Goal: Task Accomplishment & Management: Use online tool/utility

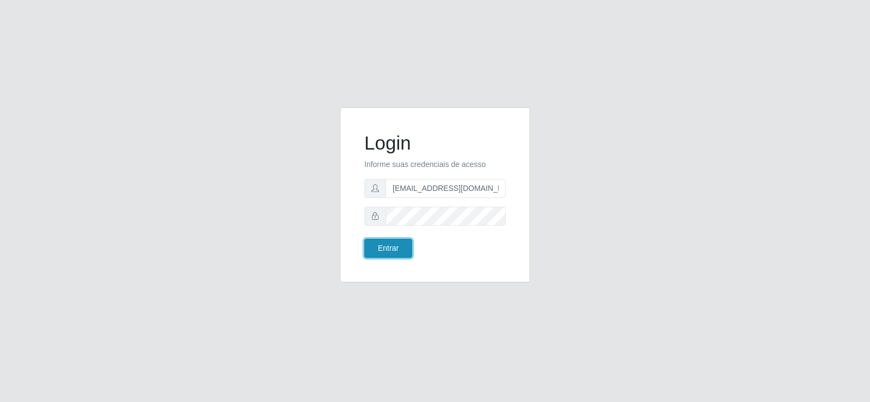
click at [385, 257] on button "Entrar" at bounding box center [388, 248] width 48 height 19
click at [386, 242] on button "Entrar" at bounding box center [388, 248] width 48 height 19
click at [376, 242] on button "Entrar" at bounding box center [388, 248] width 48 height 19
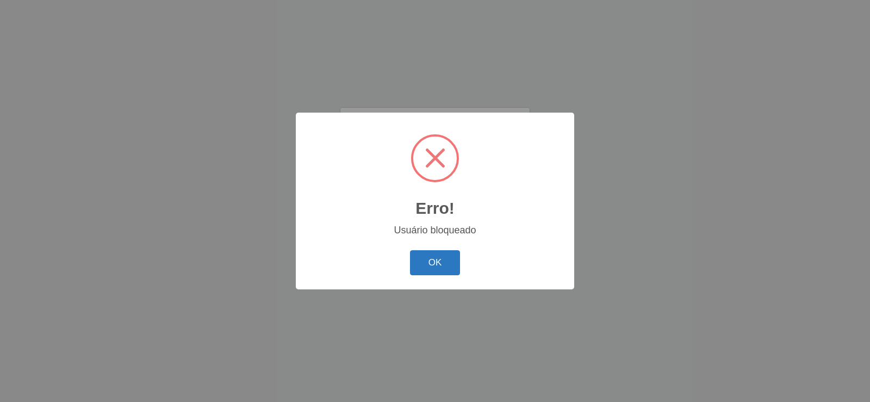
click at [442, 254] on button "OK" at bounding box center [435, 263] width 51 height 26
click at [420, 256] on button "OK" at bounding box center [435, 263] width 51 height 26
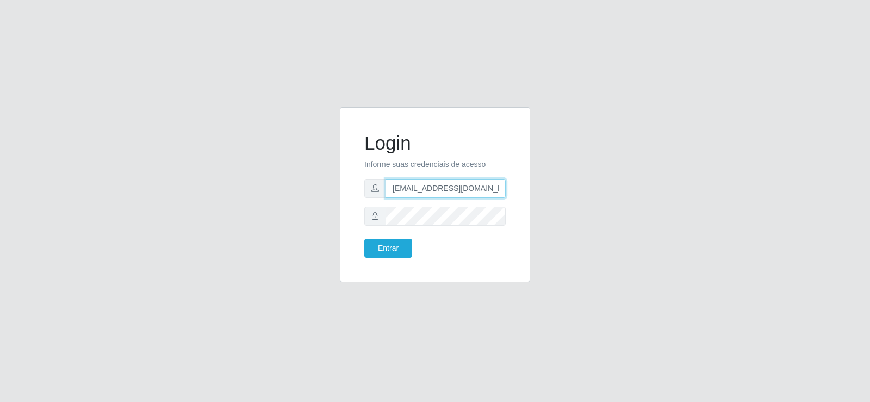
drag, startPoint x: 359, startPoint y: 199, endPoint x: 289, endPoint y: 201, distance: 70.2
click at [289, 201] on div "Login Informe suas credenciais de acesso [EMAIL_ADDRESS][DOMAIN_NAME] Entrar" at bounding box center [435, 201] width 620 height 188
type input "com"
drag, startPoint x: 415, startPoint y: 188, endPoint x: 344, endPoint y: 183, distance: 71.4
click at [344, 183] on div "Login Informe suas credenciais de acesso com Entrar" at bounding box center [435, 194] width 190 height 175
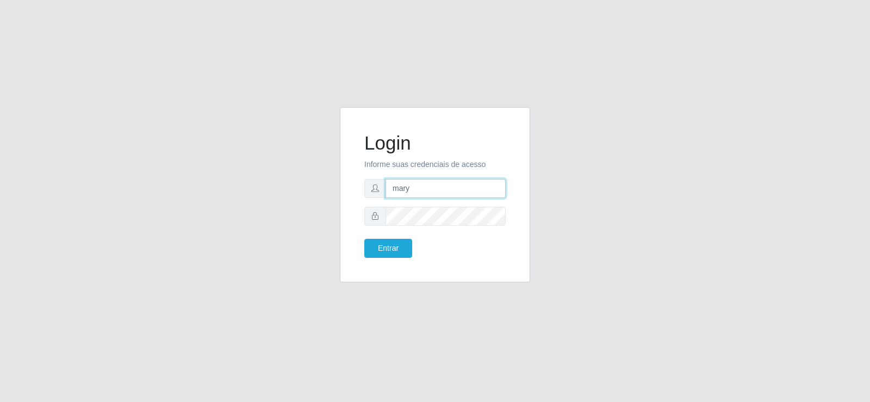
type input "mary@Suptadeu"
click at [392, 245] on button "Entrar" at bounding box center [388, 248] width 48 height 19
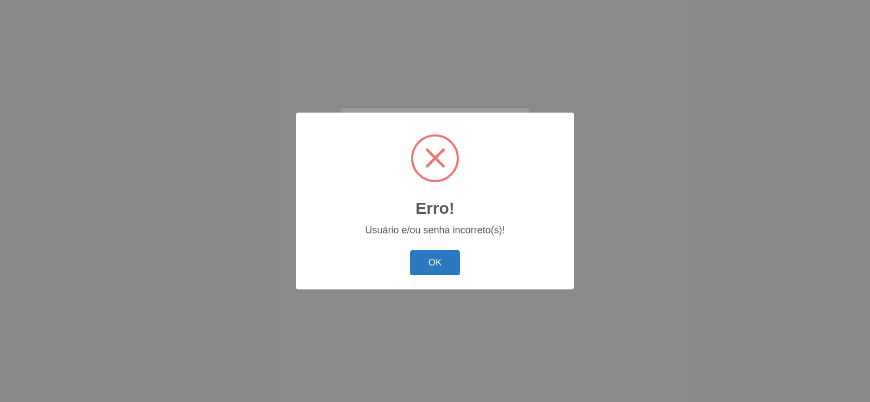
click at [431, 264] on button "OK" at bounding box center [435, 263] width 51 height 26
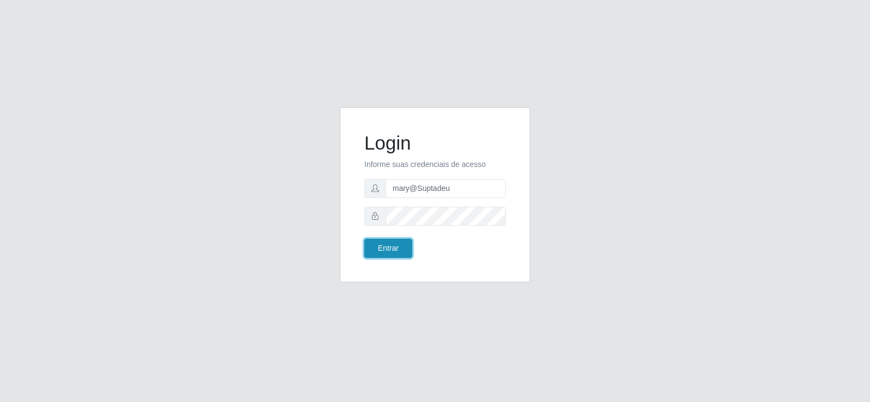
click at [401, 250] on button "Entrar" at bounding box center [388, 248] width 48 height 19
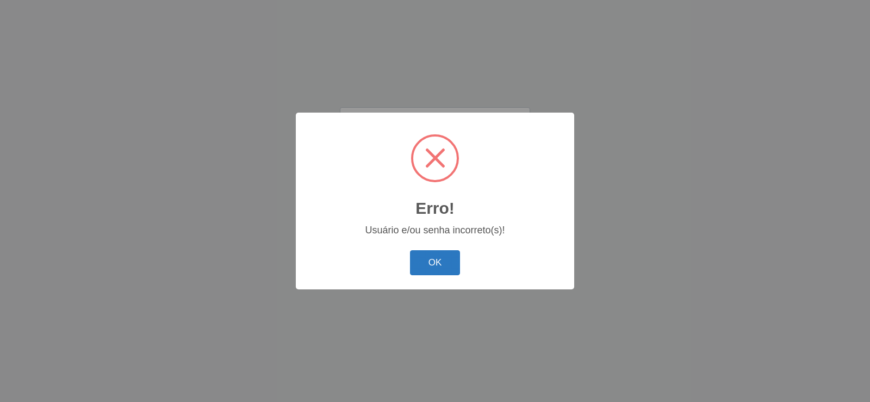
click at [438, 266] on button "OK" at bounding box center [435, 263] width 51 height 26
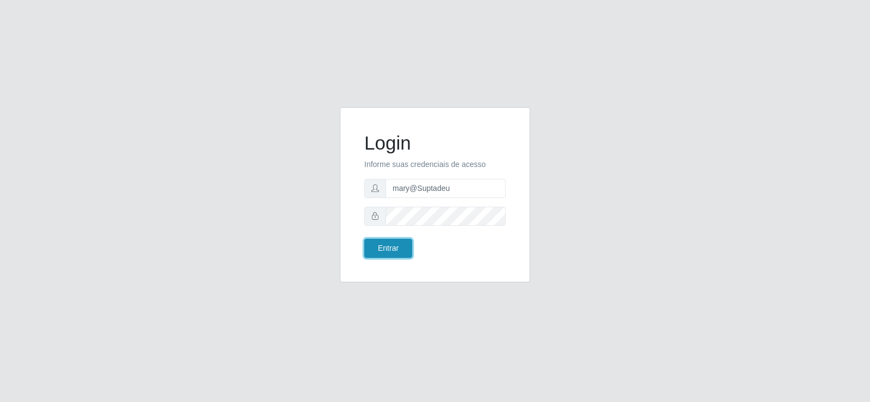
click at [396, 253] on button "Entrar" at bounding box center [388, 248] width 48 height 19
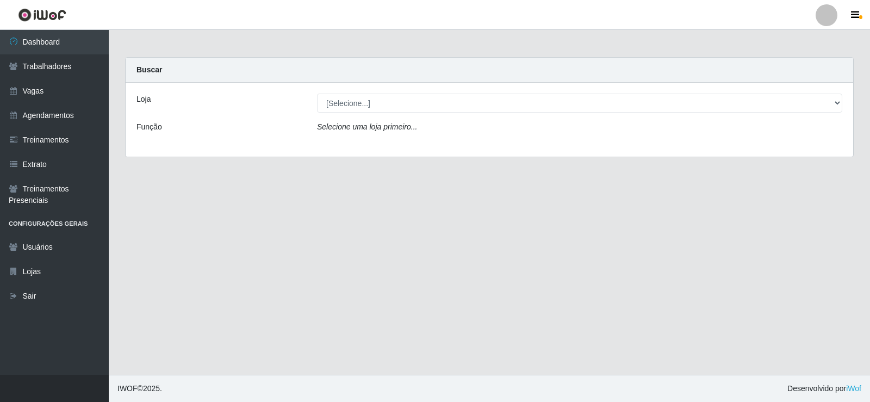
click at [835, 92] on div "Loja [Selecione...] Supermercado Tadeu - [GEOGRAPHIC_DATA] Função Selecione uma…" at bounding box center [490, 120] width 728 height 74
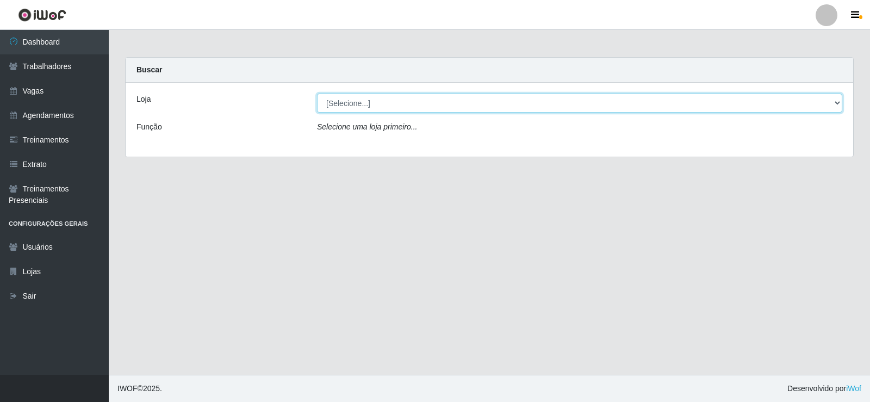
click at [837, 102] on select "[Selecione...] Supermercado Tadeu - [GEOGRAPHIC_DATA]" at bounding box center [579, 103] width 525 height 19
select select "195"
click at [317, 94] on select "[Selecione...] Supermercado Tadeu - [GEOGRAPHIC_DATA]" at bounding box center [579, 103] width 525 height 19
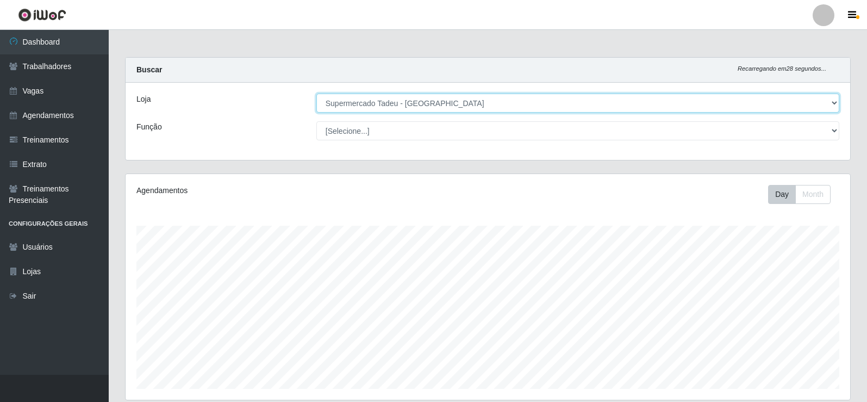
scroll to position [417, 0]
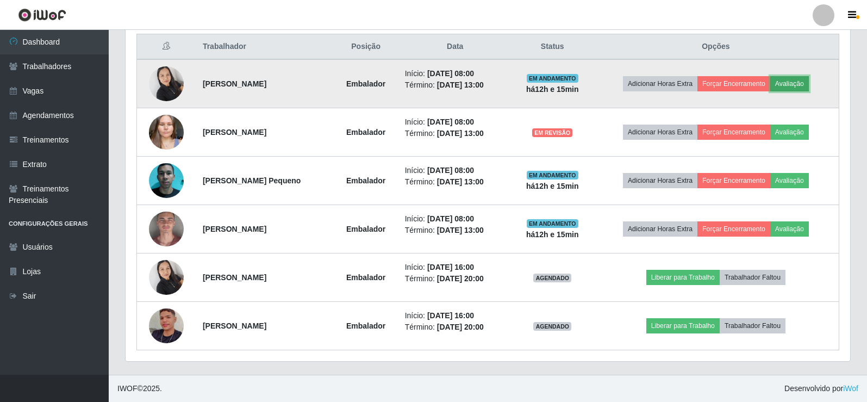
click at [796, 84] on button "Avaliação" at bounding box center [790, 83] width 39 height 15
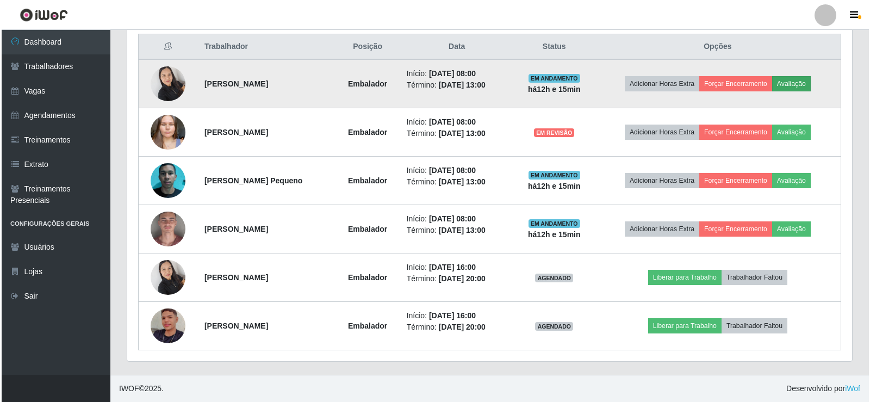
scroll to position [226, 719]
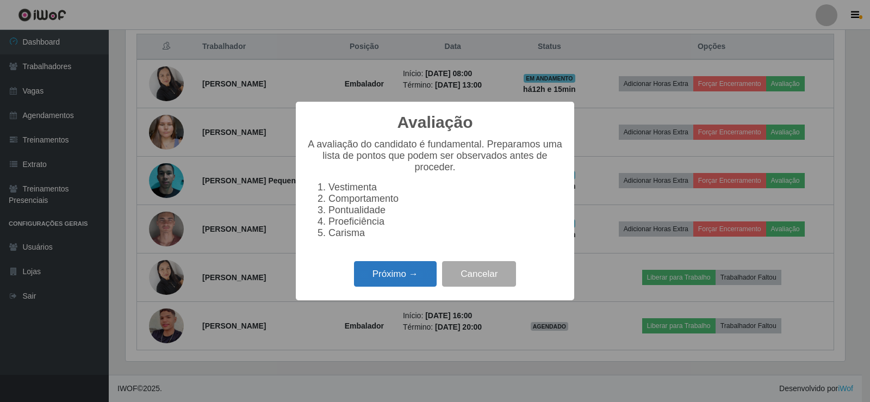
click at [396, 283] on button "Próximo →" at bounding box center [395, 274] width 83 height 26
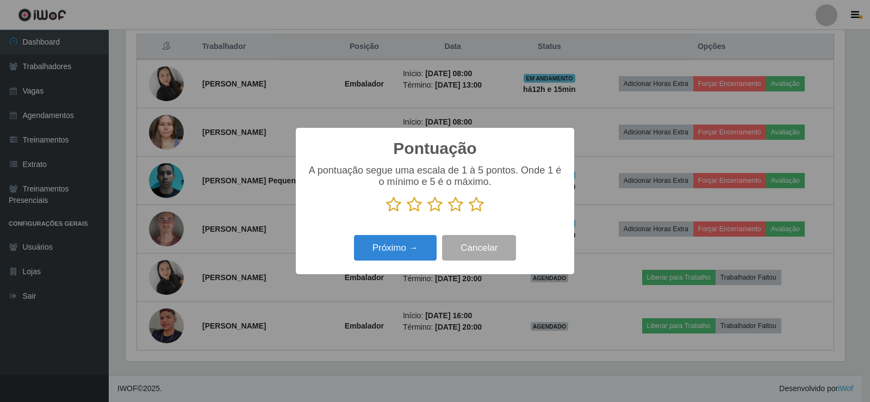
click at [479, 207] on icon at bounding box center [476, 204] width 15 height 16
click at [469, 213] on input "radio" at bounding box center [469, 213] width 0 height 0
click at [377, 251] on button "Próximo →" at bounding box center [395, 248] width 83 height 26
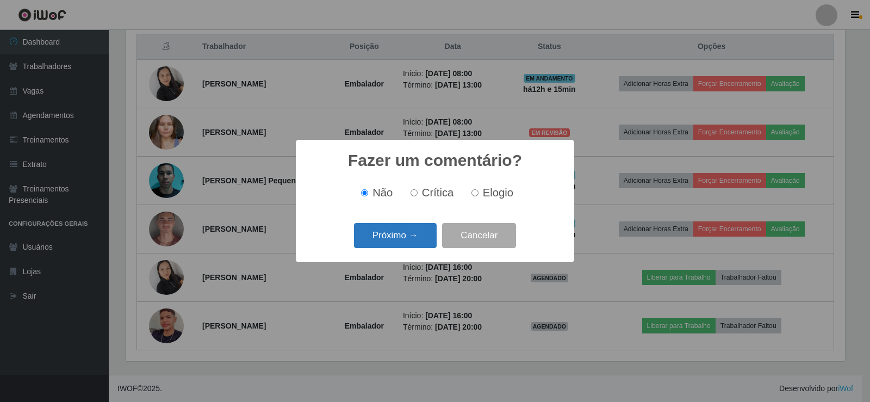
click at [397, 241] on button "Próximo →" at bounding box center [395, 236] width 83 height 26
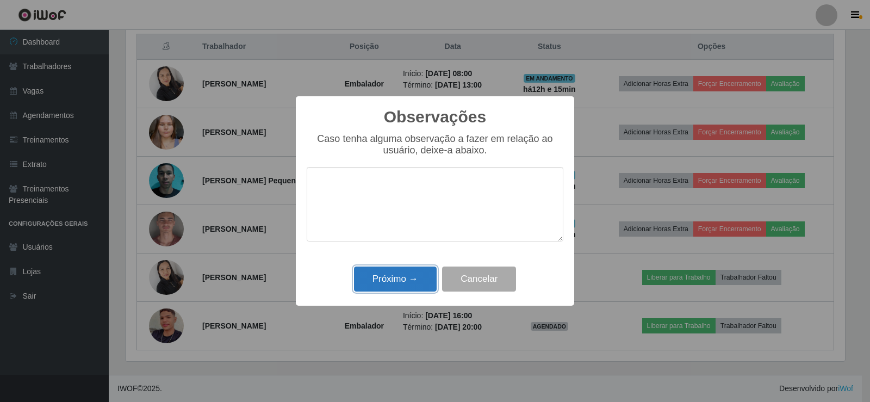
click at [397, 275] on button "Próximo →" at bounding box center [395, 279] width 83 height 26
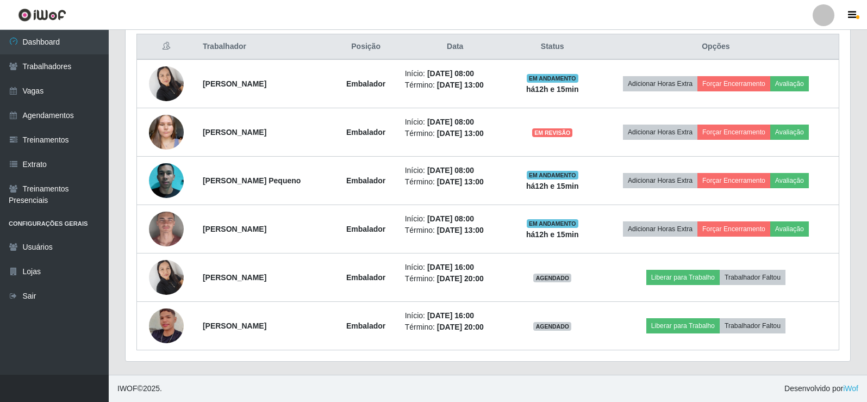
scroll to position [226, 725]
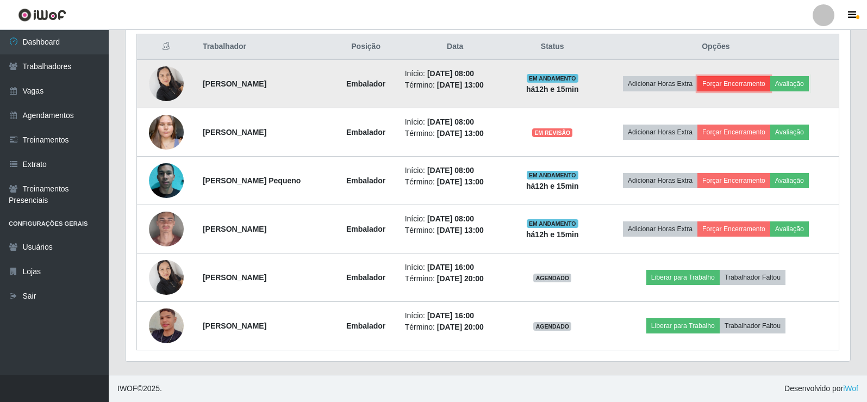
click at [720, 77] on button "Forçar Encerramento" at bounding box center [734, 83] width 73 height 15
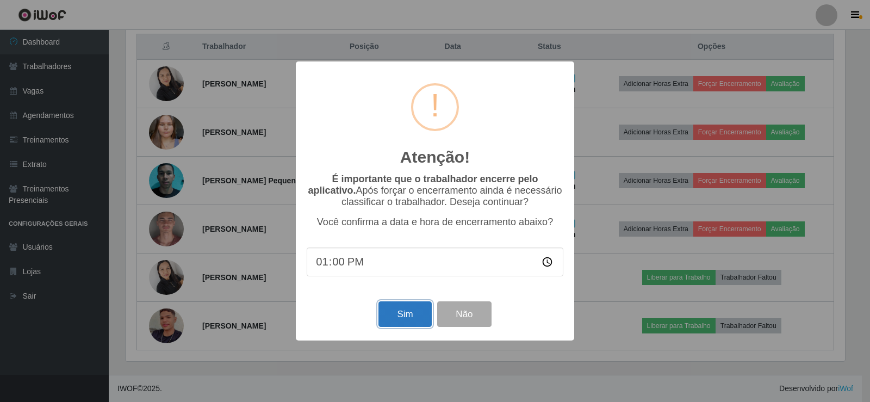
click at [396, 320] on button "Sim" at bounding box center [404, 314] width 53 height 26
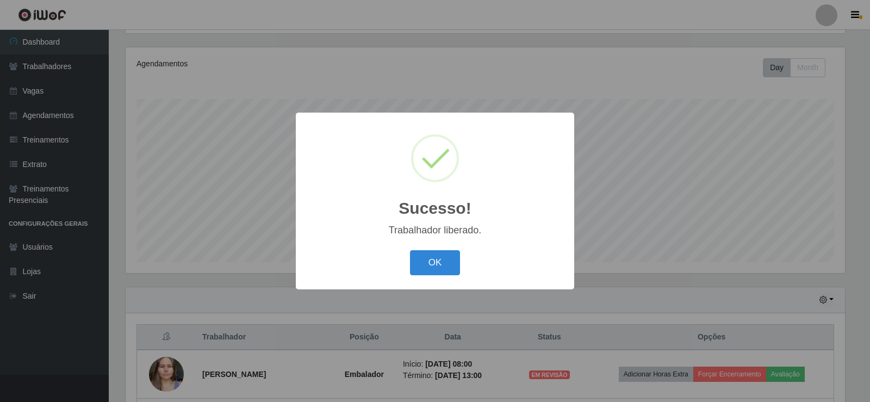
click at [430, 249] on div "OK Cancel" at bounding box center [435, 262] width 257 height 31
click at [427, 264] on button "OK" at bounding box center [435, 263] width 51 height 26
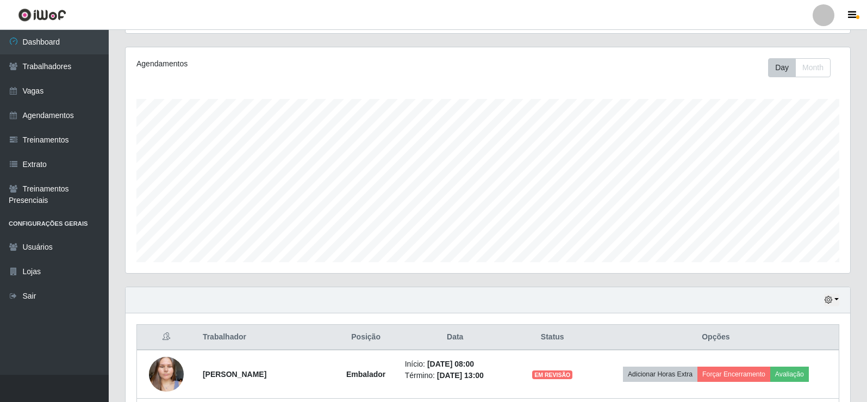
scroll to position [369, 0]
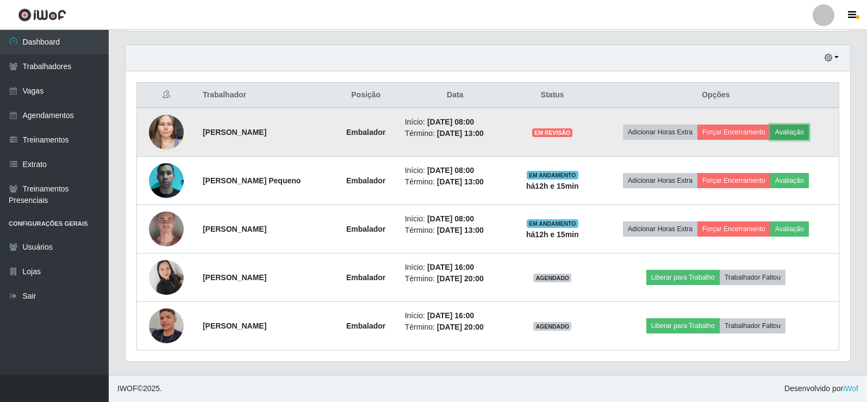
click at [797, 128] on button "Avaliação" at bounding box center [790, 132] width 39 height 15
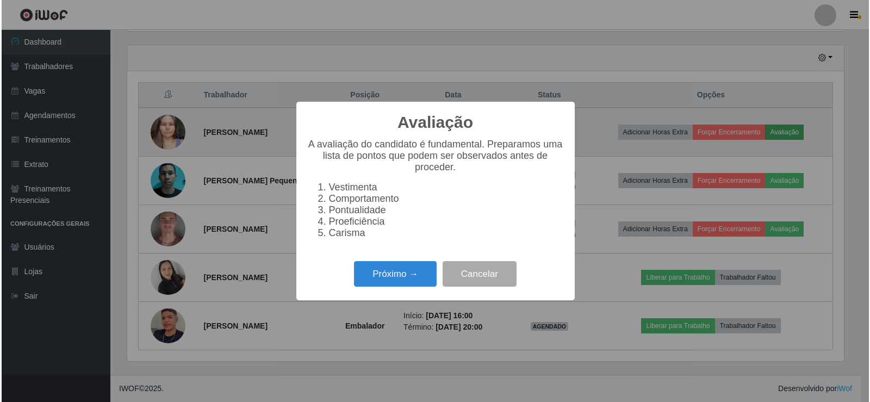
scroll to position [226, 719]
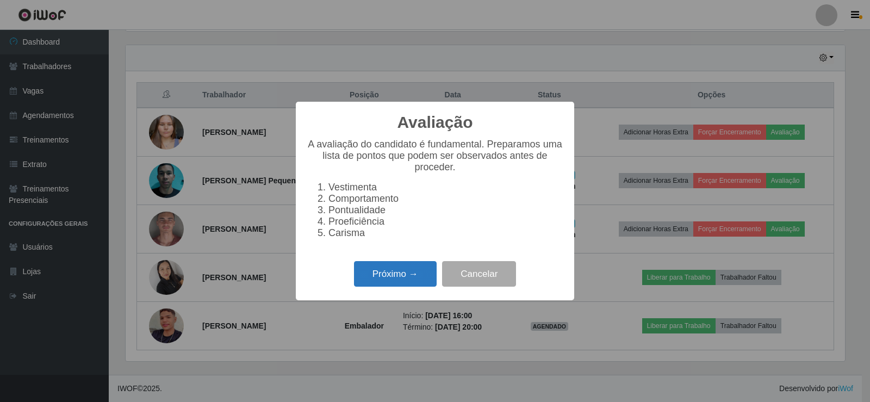
click at [412, 287] on button "Próximo →" at bounding box center [395, 274] width 83 height 26
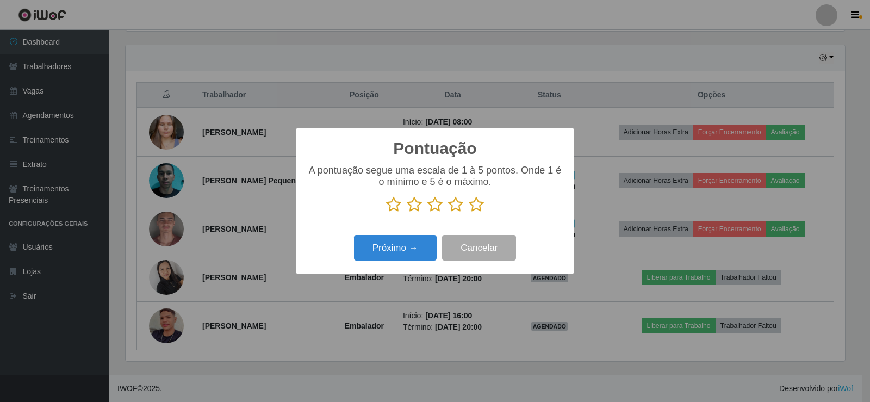
click at [472, 209] on icon at bounding box center [476, 204] width 15 height 16
click at [469, 213] on input "radio" at bounding box center [469, 213] width 0 height 0
click at [406, 248] on button "Próximo →" at bounding box center [395, 248] width 83 height 26
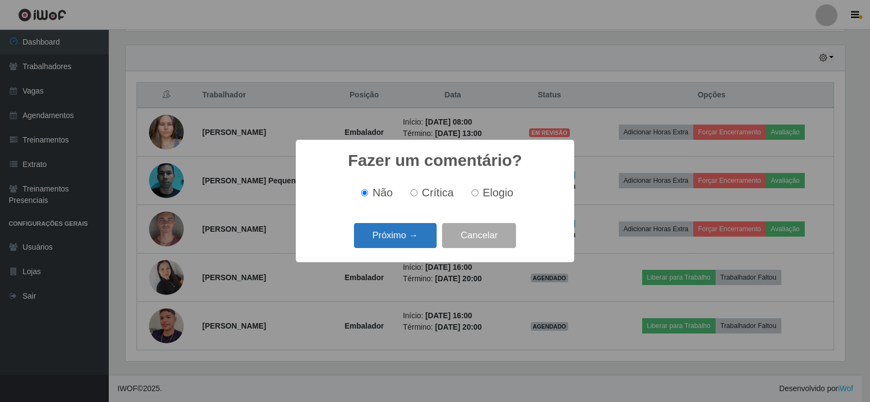
click at [401, 234] on button "Próximo →" at bounding box center [395, 236] width 83 height 26
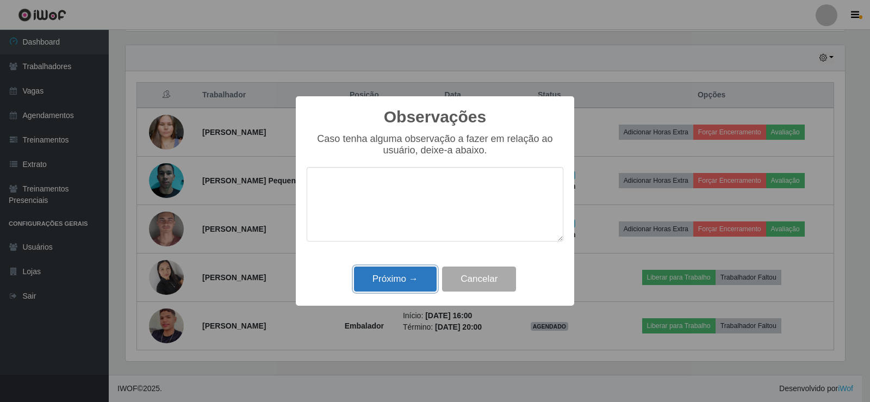
click at [412, 277] on button "Próximo →" at bounding box center [395, 279] width 83 height 26
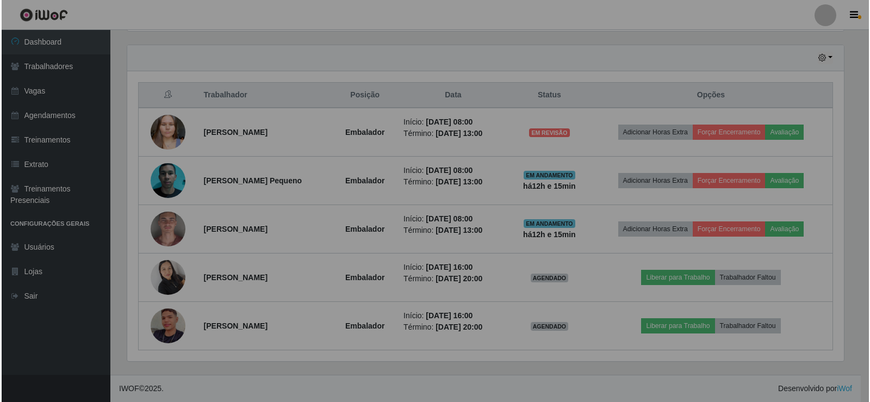
scroll to position [226, 725]
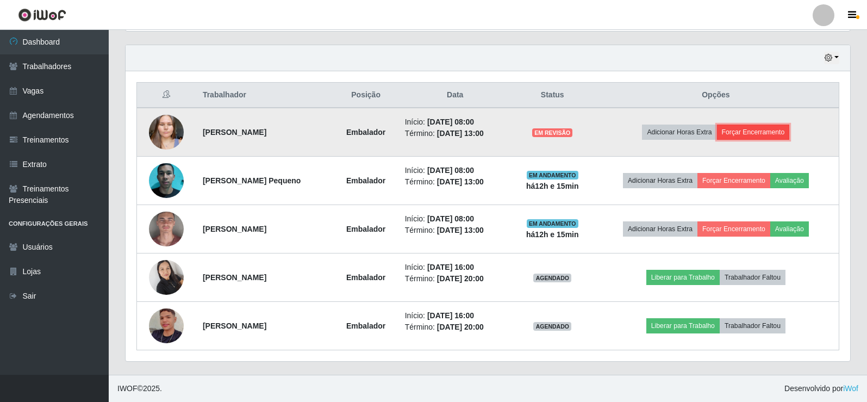
click at [771, 126] on button "Forçar Encerramento" at bounding box center [753, 132] width 73 height 15
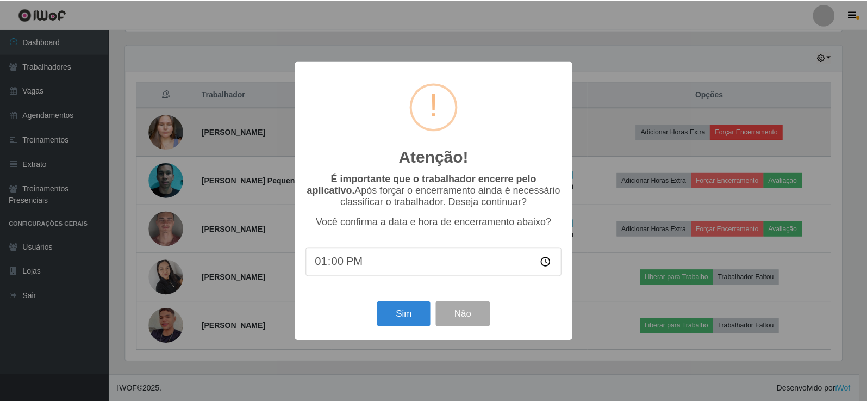
scroll to position [226, 719]
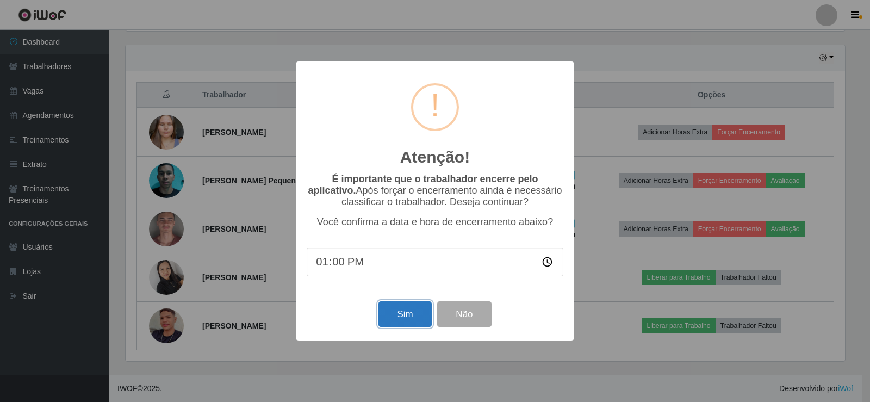
click at [395, 313] on button "Sim" at bounding box center [404, 314] width 53 height 26
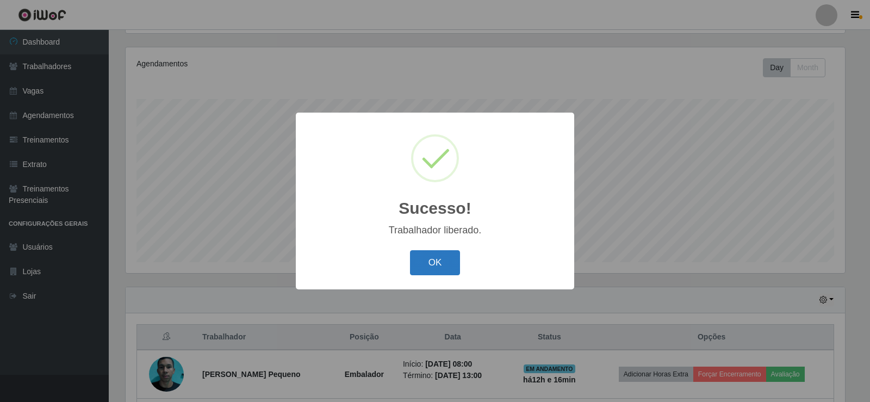
drag, startPoint x: 432, startPoint y: 251, endPoint x: 436, endPoint y: 258, distance: 8.3
click at [433, 257] on button "OK" at bounding box center [435, 263] width 51 height 26
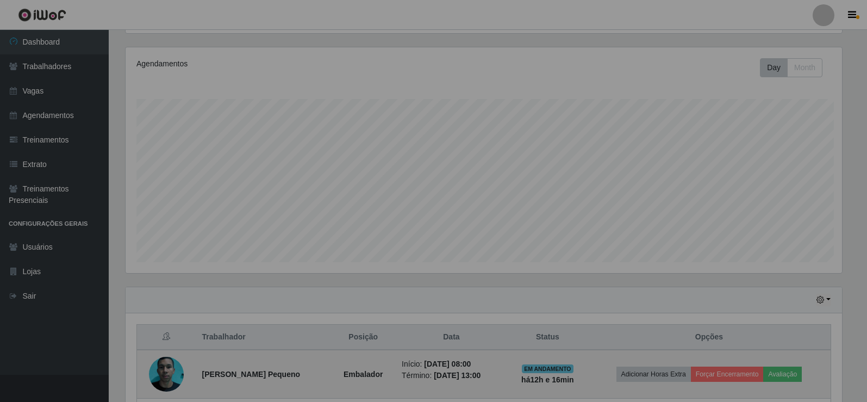
scroll to position [226, 725]
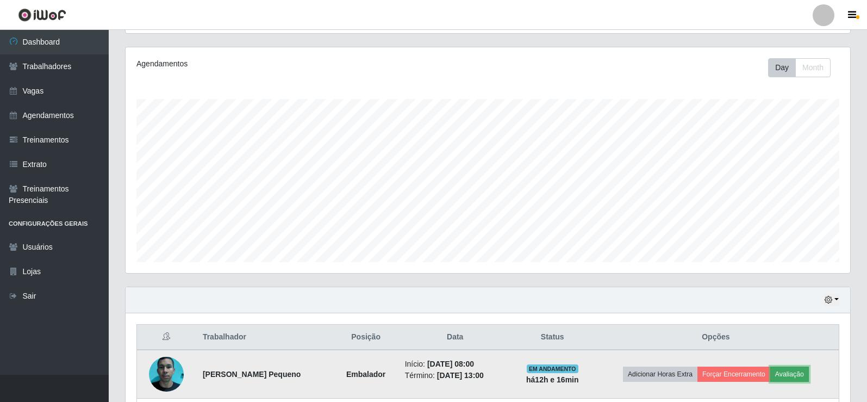
click at [798, 371] on button "Avaliação" at bounding box center [790, 374] width 39 height 15
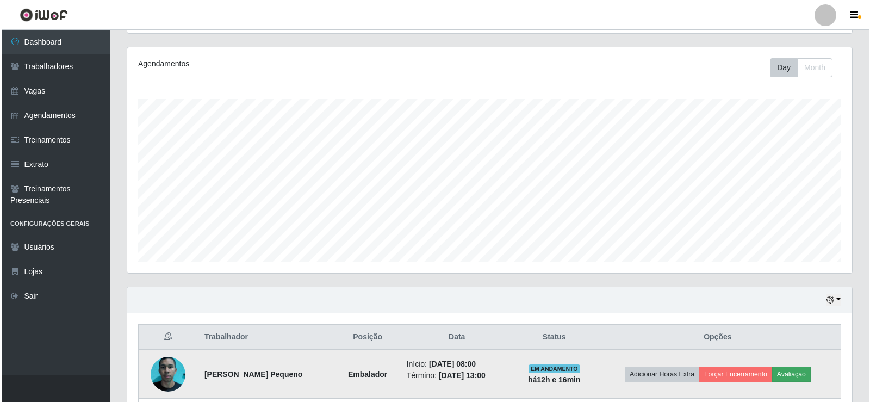
scroll to position [226, 719]
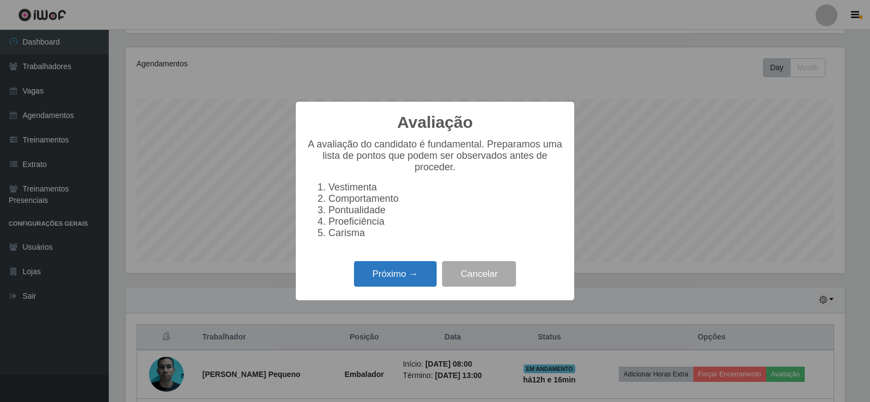
click at [368, 271] on button "Próximo →" at bounding box center [395, 274] width 83 height 26
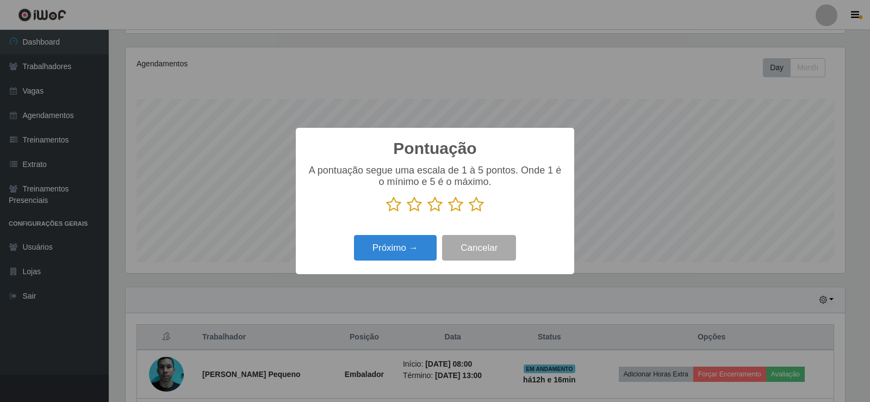
click at [432, 207] on icon at bounding box center [434, 204] width 15 height 16
click at [427, 213] on input "radio" at bounding box center [427, 213] width 0 height 0
click at [390, 243] on button "Próximo →" at bounding box center [395, 248] width 83 height 26
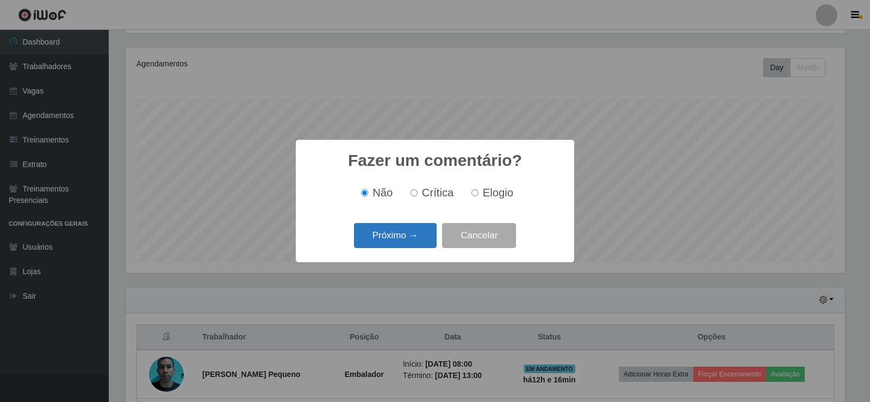
click at [390, 243] on button "Próximo →" at bounding box center [395, 236] width 83 height 26
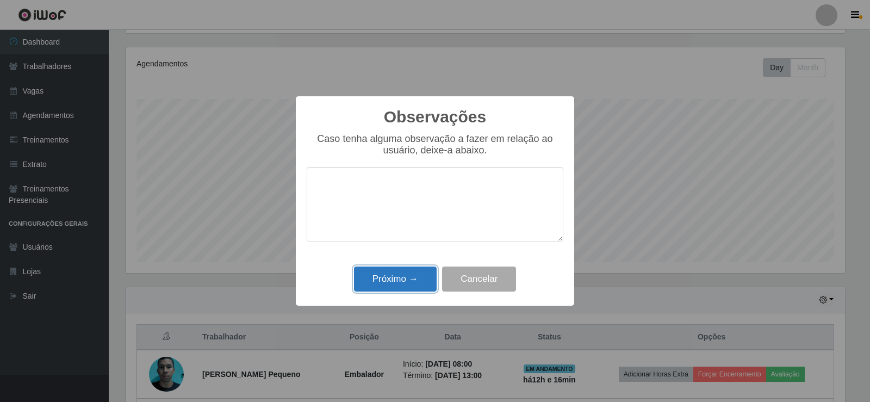
click at [389, 284] on button "Próximo →" at bounding box center [395, 279] width 83 height 26
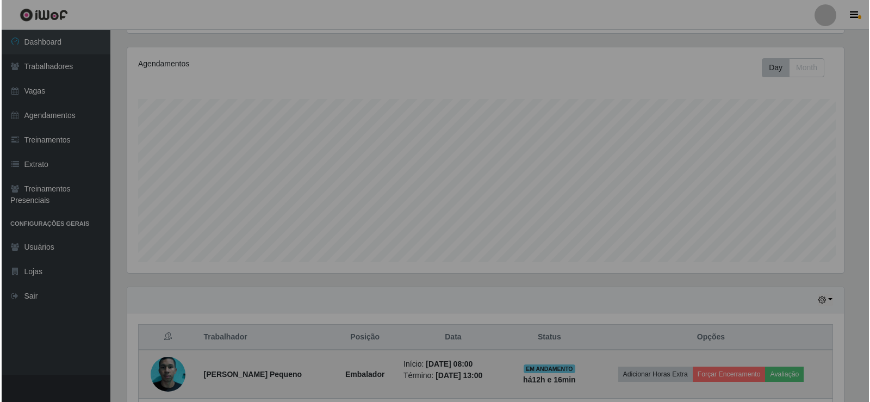
scroll to position [226, 725]
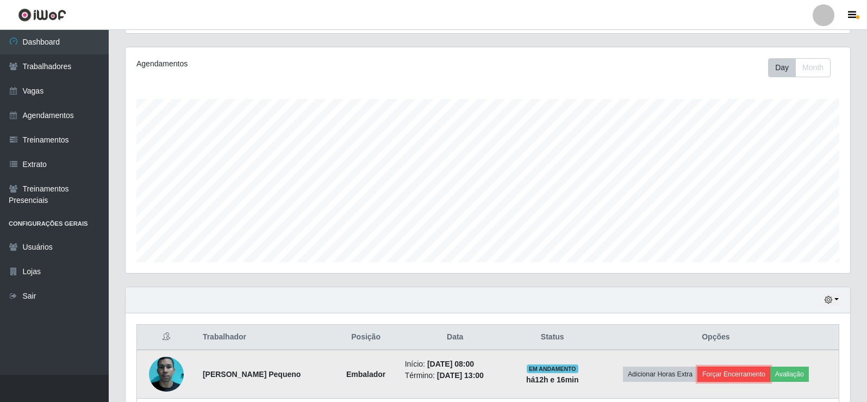
click at [725, 376] on button "Forçar Encerramento" at bounding box center [734, 374] width 73 height 15
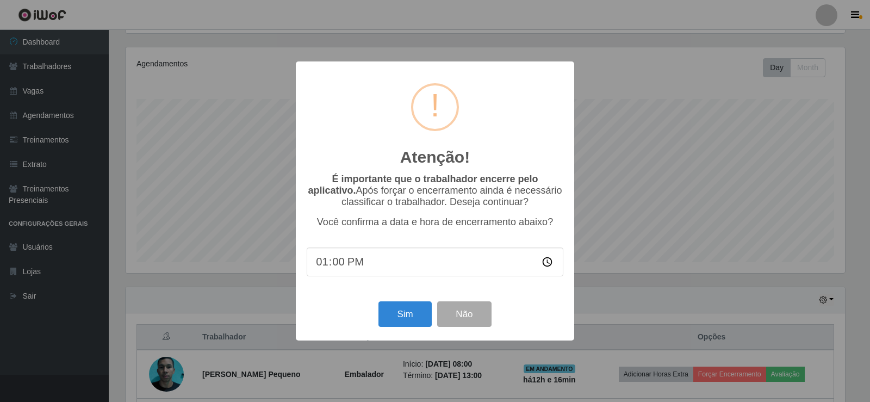
scroll to position [543544, 543050]
click at [384, 313] on button "Sim" at bounding box center [404, 314] width 53 height 26
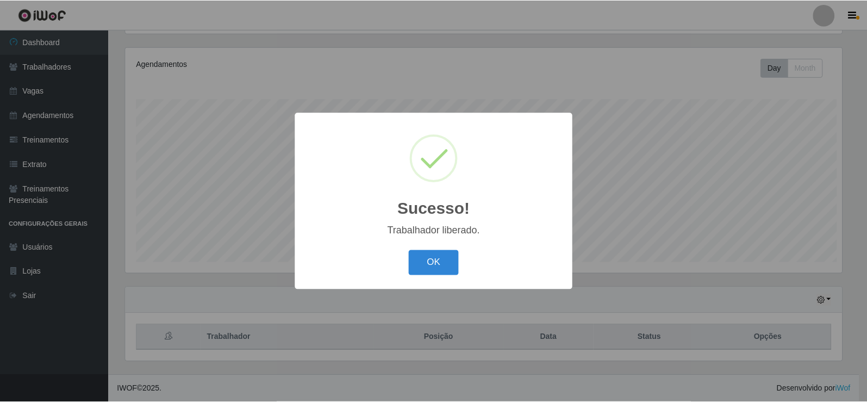
scroll to position [226, 719]
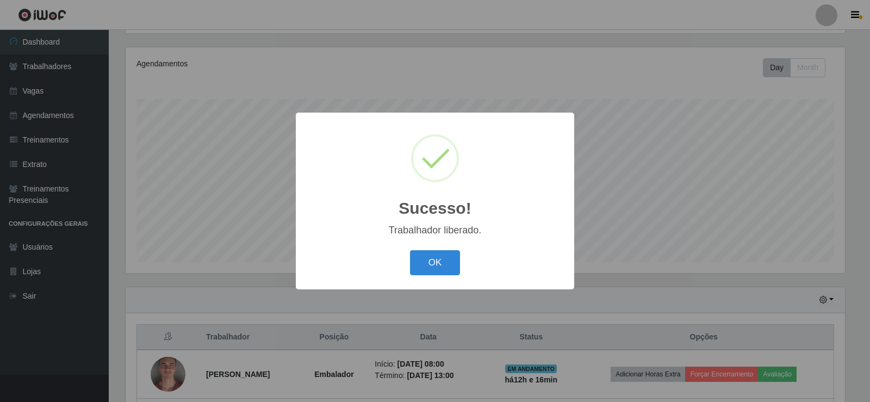
drag, startPoint x: 430, startPoint y: 245, endPoint x: 431, endPoint y: 258, distance: 13.1
click at [430, 247] on div "Sucesso! × Trabalhador liberado. OK Cancel" at bounding box center [435, 201] width 278 height 176
click at [431, 258] on button "OK" at bounding box center [435, 263] width 51 height 26
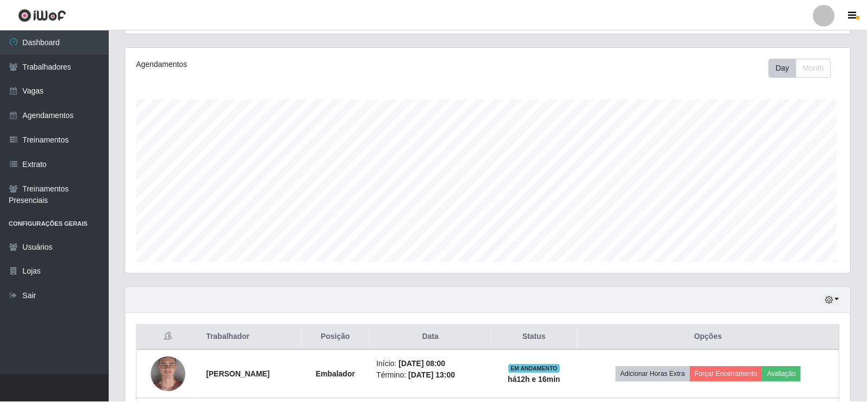
scroll to position [226, 725]
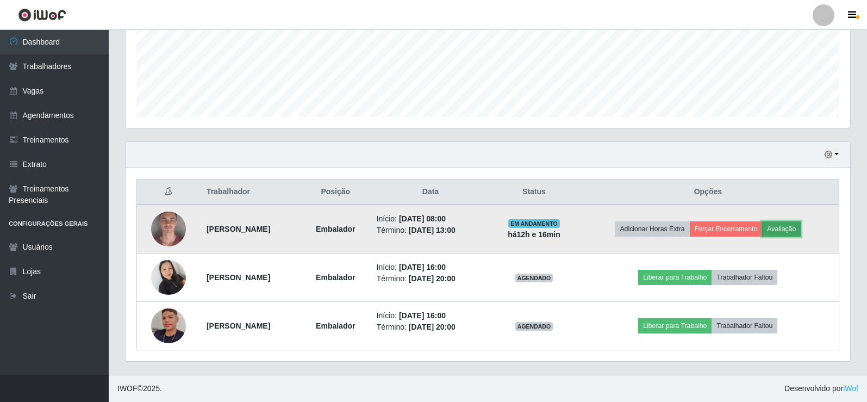
click at [799, 227] on button "Avaliação" at bounding box center [781, 228] width 39 height 15
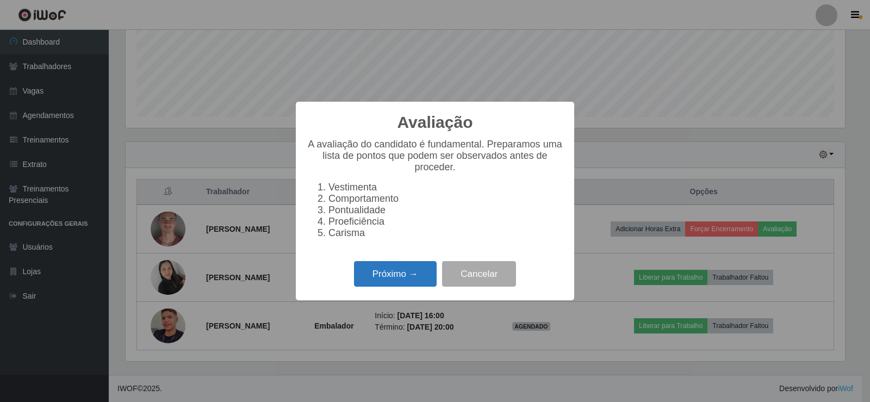
click at [404, 277] on button "Próximo →" at bounding box center [395, 274] width 83 height 26
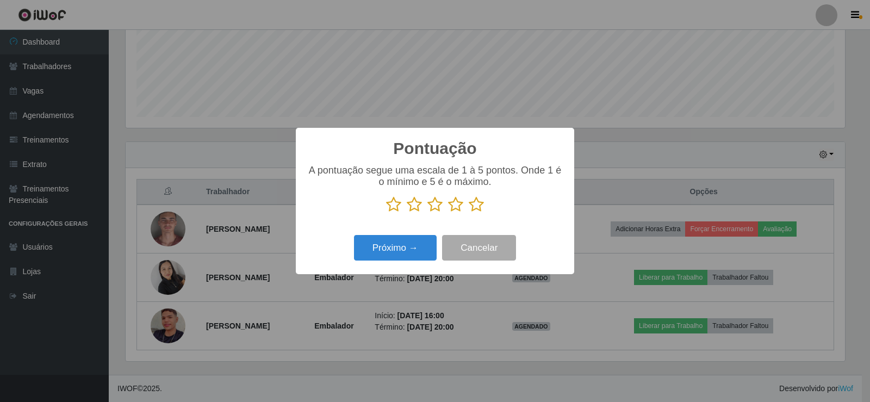
drag, startPoint x: 480, startPoint y: 191, endPoint x: 486, endPoint y: 206, distance: 15.9
click at [480, 192] on div "A pontuação segue uma escala de 1 à 5 pontos. Onde 1 é o mínimo e 5 é o máximo." at bounding box center [435, 189] width 257 height 48
click at [470, 212] on icon at bounding box center [476, 204] width 15 height 16
click at [469, 213] on input "radio" at bounding box center [469, 213] width 0 height 0
click at [359, 249] on button "Próximo →" at bounding box center [395, 248] width 83 height 26
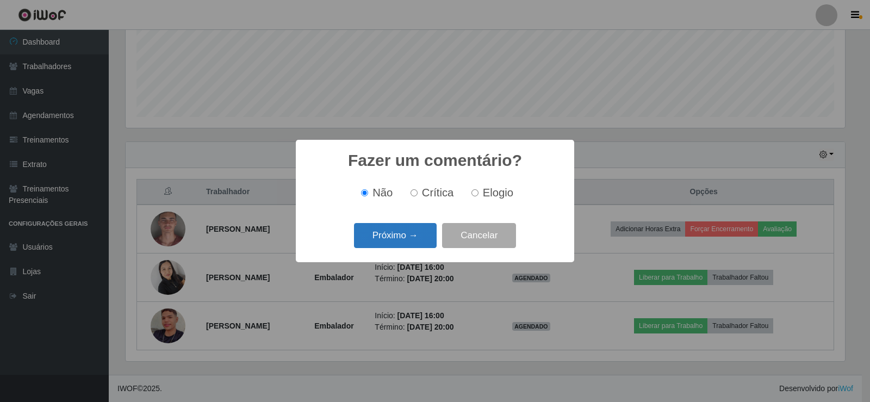
drag, startPoint x: 403, startPoint y: 235, endPoint x: 403, endPoint y: 243, distance: 8.2
click at [403, 243] on button "Próximo →" at bounding box center [395, 236] width 83 height 26
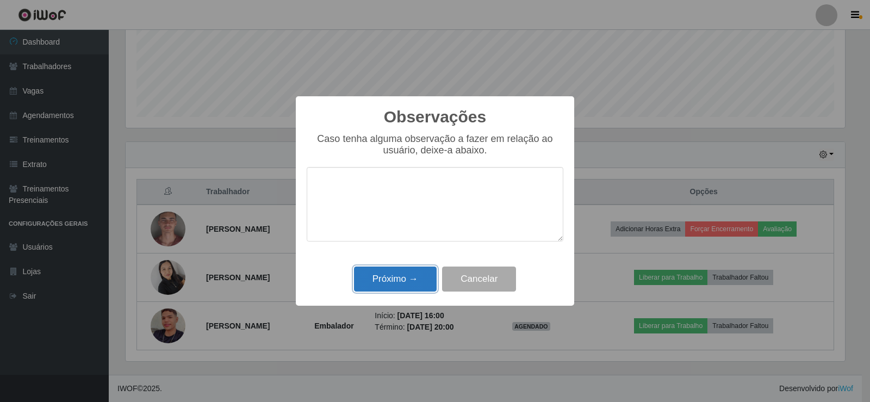
click at [401, 277] on button "Próximo →" at bounding box center [395, 279] width 83 height 26
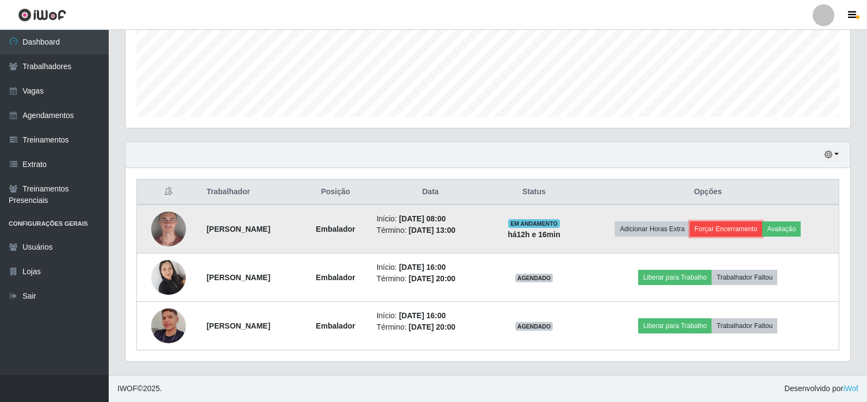
click at [746, 224] on button "Forçar Encerramento" at bounding box center [726, 228] width 73 height 15
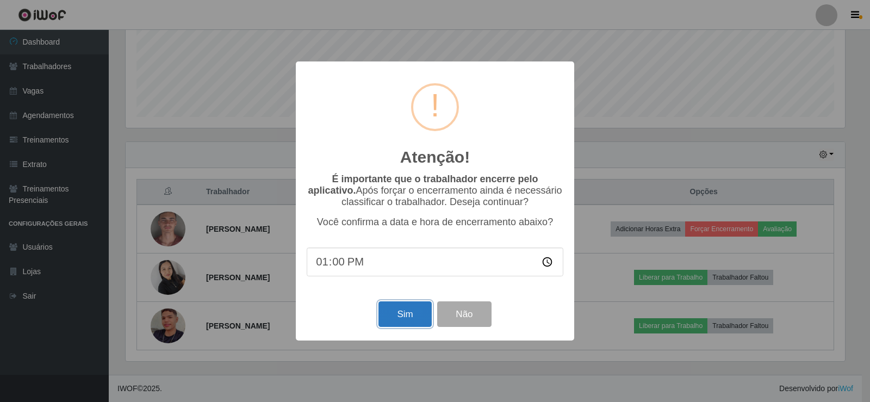
click at [409, 314] on button "Sim" at bounding box center [404, 314] width 53 height 26
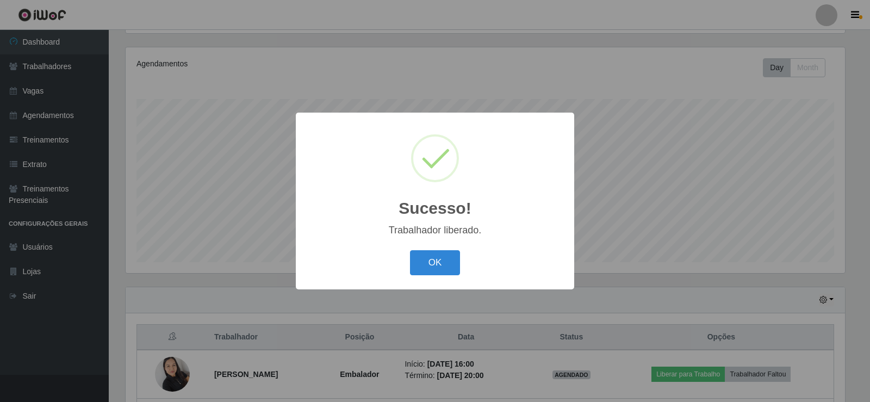
drag, startPoint x: 434, startPoint y: 262, endPoint x: 547, endPoint y: 272, distance: 113.0
click at [433, 262] on button "OK" at bounding box center [435, 263] width 51 height 26
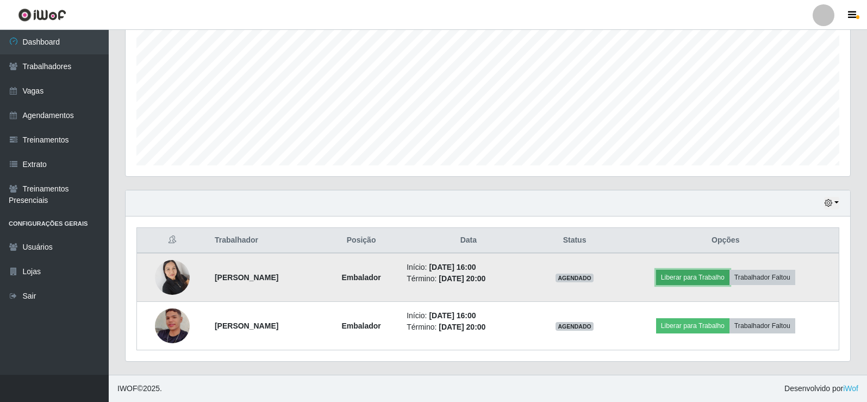
click at [702, 278] on button "Liberar para Trabalho" at bounding box center [692, 277] width 73 height 15
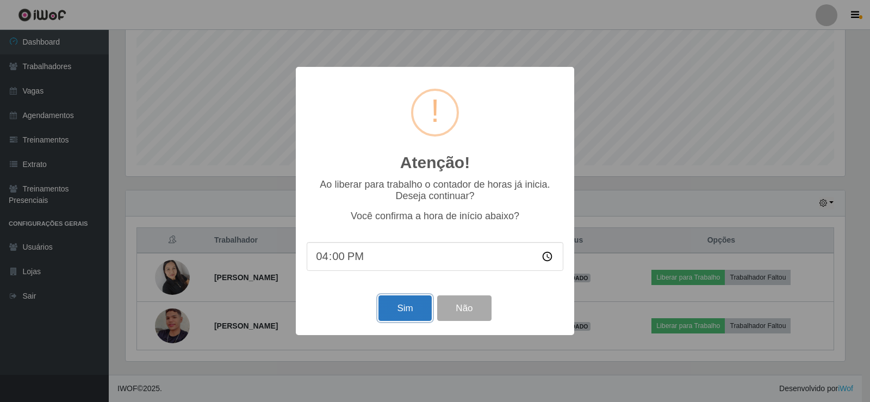
click at [387, 314] on button "Sim" at bounding box center [404, 308] width 53 height 26
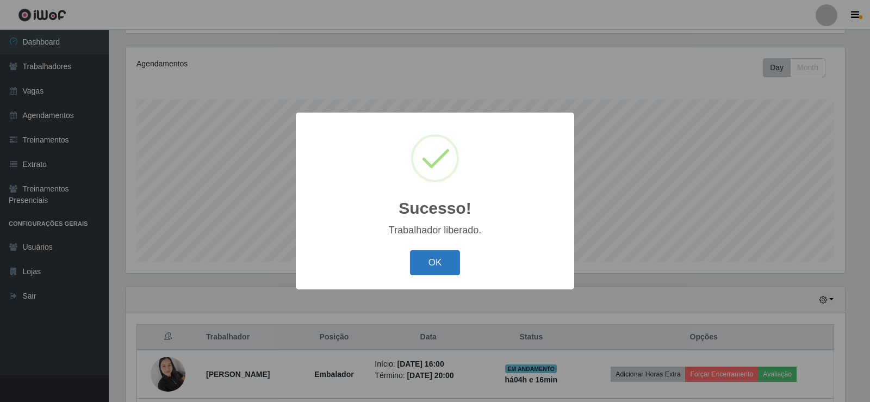
click at [425, 259] on button "OK" at bounding box center [435, 263] width 51 height 26
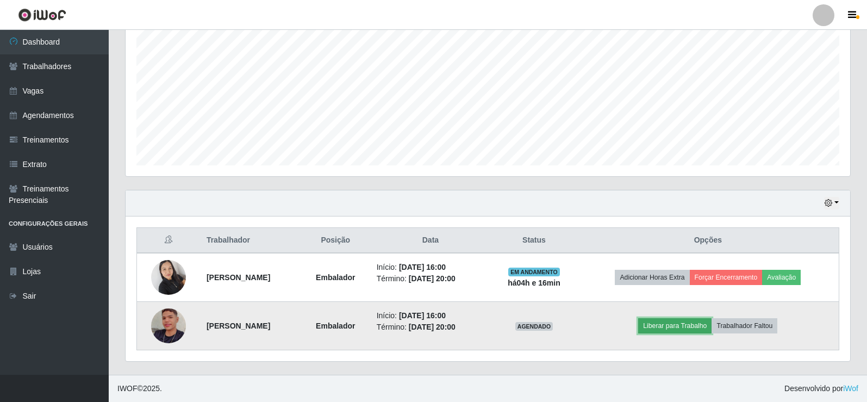
click at [697, 327] on button "Liberar para Trabalho" at bounding box center [674, 325] width 73 height 15
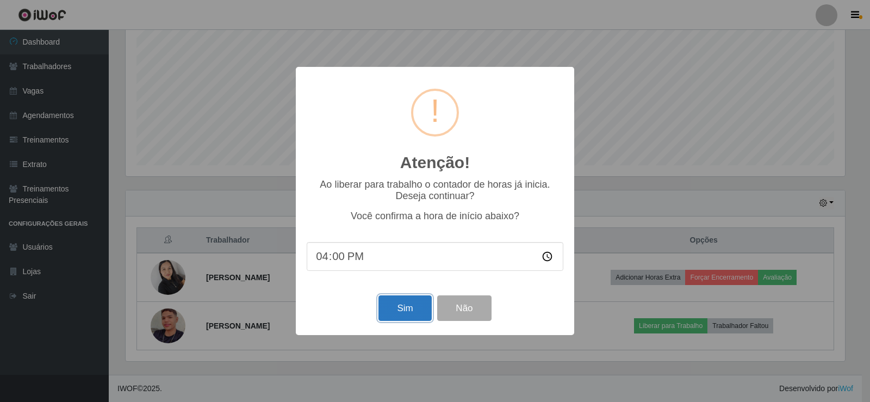
click at [386, 308] on button "Sim" at bounding box center [404, 308] width 53 height 26
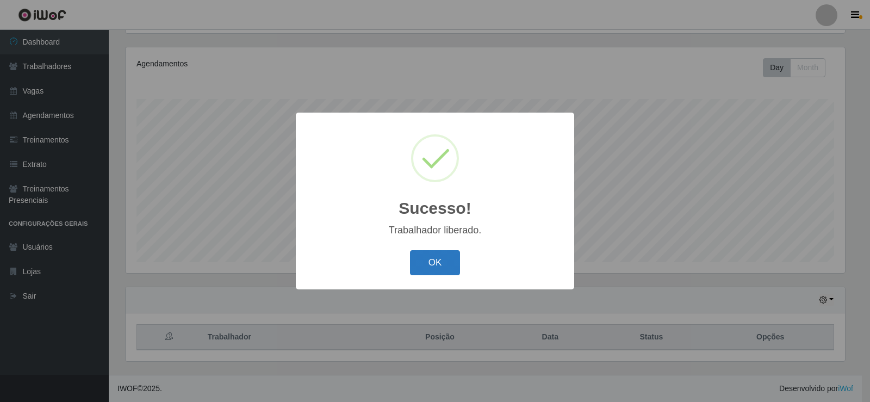
click at [442, 271] on button "OK" at bounding box center [435, 263] width 51 height 26
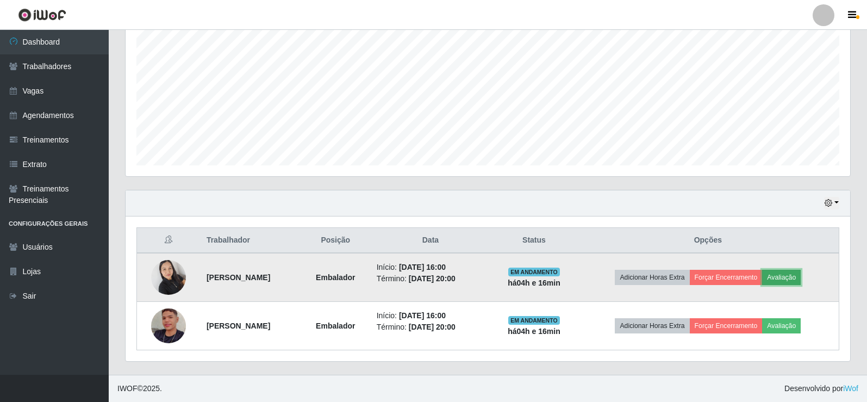
click at [788, 278] on button "Avaliação" at bounding box center [781, 277] width 39 height 15
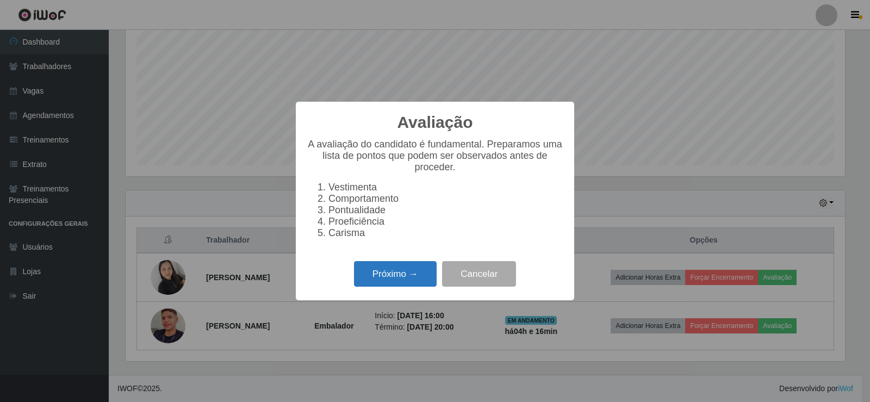
click at [403, 287] on button "Próximo →" at bounding box center [395, 274] width 83 height 26
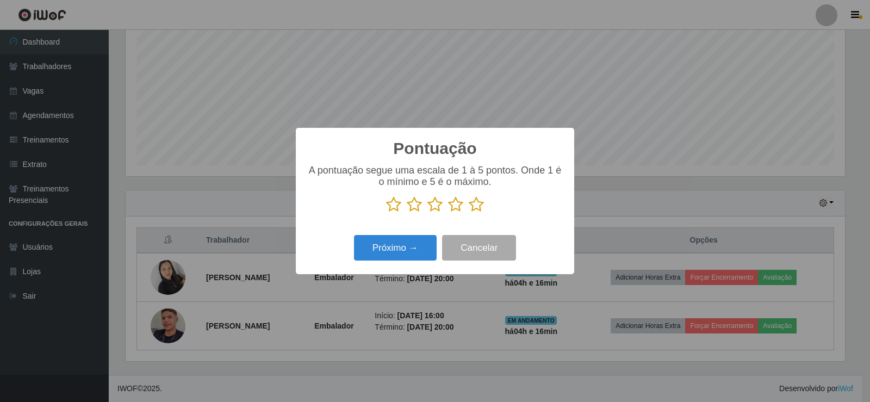
drag, startPoint x: 473, startPoint y: 211, endPoint x: 460, endPoint y: 218, distance: 14.4
click at [472, 211] on icon at bounding box center [476, 204] width 15 height 16
click at [469, 213] on input "radio" at bounding box center [469, 213] width 0 height 0
click at [389, 248] on button "Próximo →" at bounding box center [395, 248] width 83 height 26
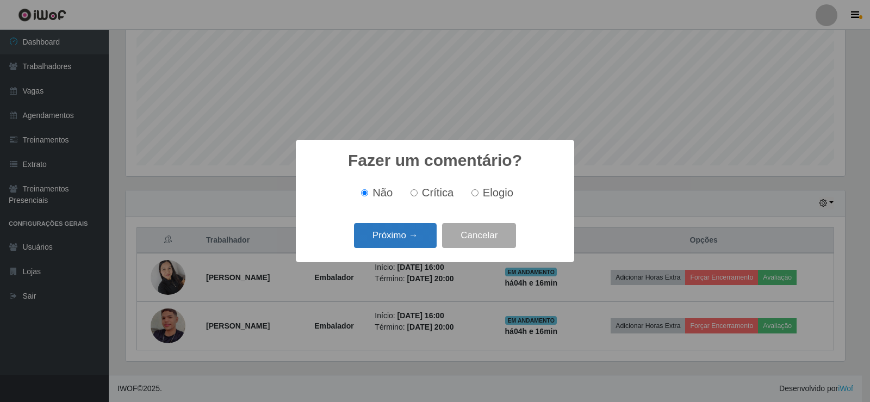
click at [393, 246] on button "Próximo →" at bounding box center [395, 236] width 83 height 26
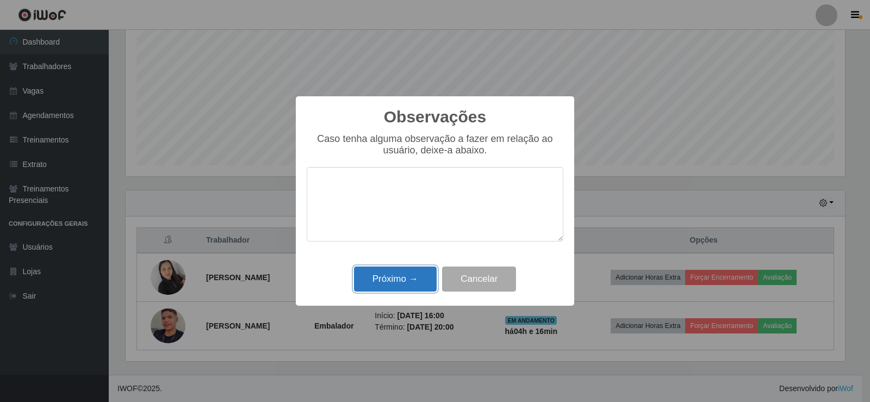
click at [382, 283] on button "Próximo →" at bounding box center [395, 279] width 83 height 26
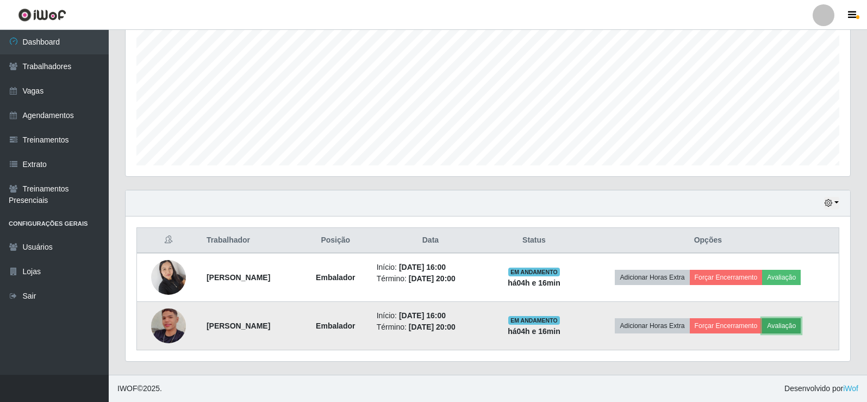
click at [790, 325] on button "Avaliação" at bounding box center [781, 325] width 39 height 15
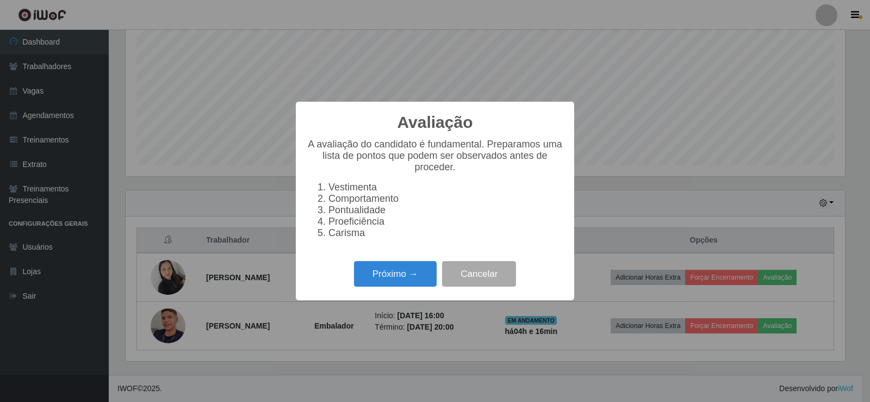
click at [352, 271] on div "Próximo → Cancelar" at bounding box center [435, 273] width 257 height 31
click at [372, 276] on button "Próximo →" at bounding box center [395, 274] width 83 height 26
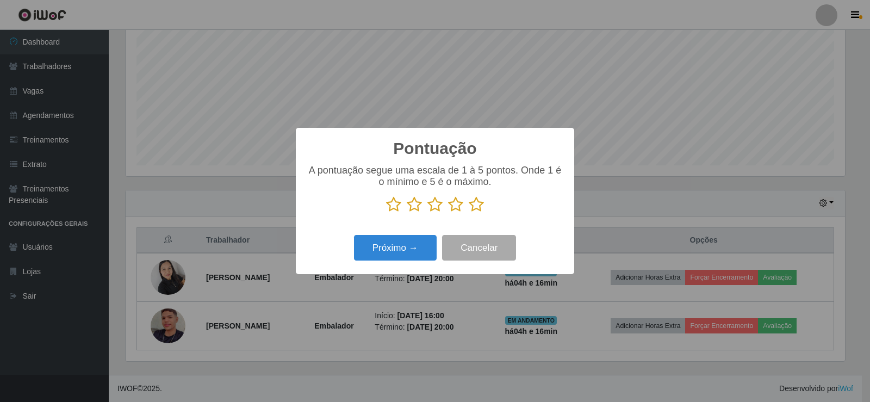
click at [477, 206] on icon at bounding box center [476, 204] width 15 height 16
click at [469, 213] on input "radio" at bounding box center [469, 213] width 0 height 0
click at [409, 244] on button "Próximo →" at bounding box center [395, 248] width 83 height 26
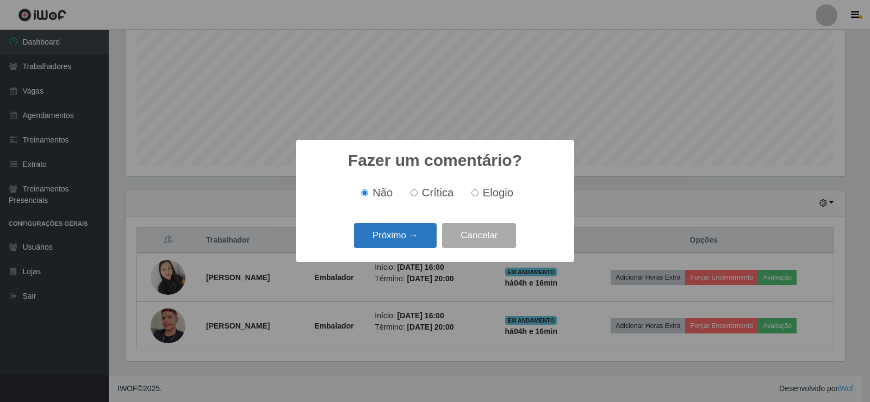
click at [407, 245] on button "Próximo →" at bounding box center [395, 236] width 83 height 26
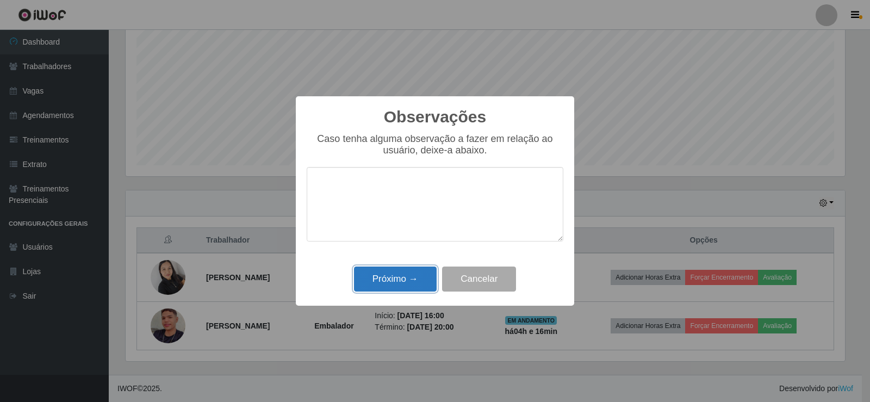
click at [390, 277] on button "Próximo →" at bounding box center [395, 279] width 83 height 26
